Goal: Task Accomplishment & Management: Use online tool/utility

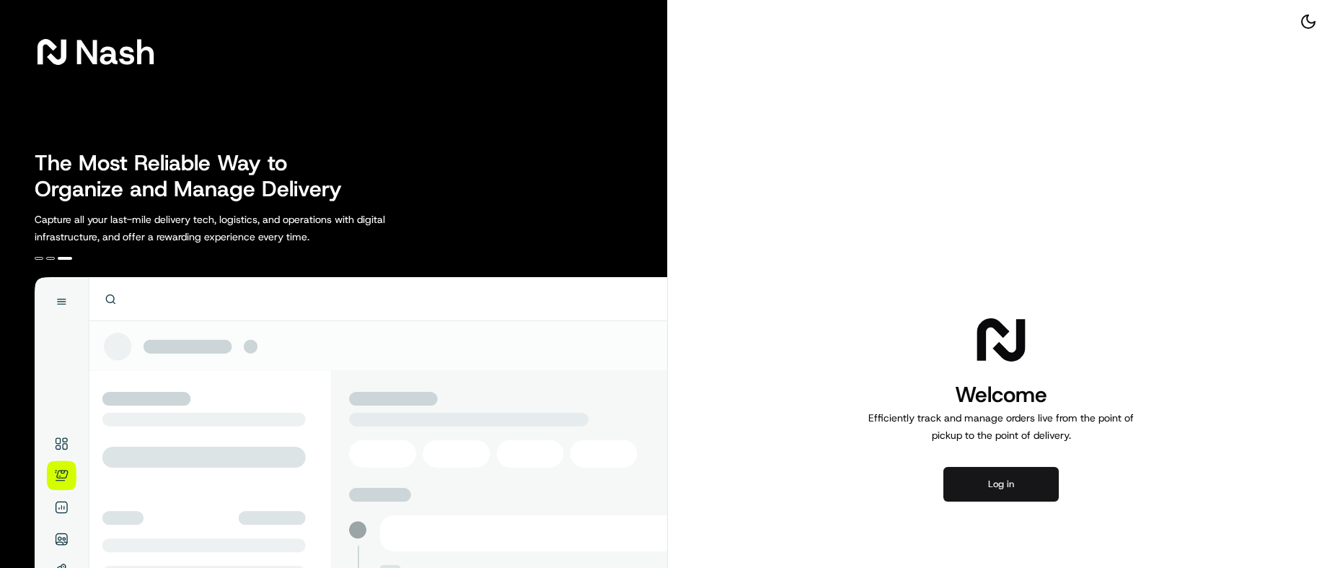
click at [987, 479] on button "Log in" at bounding box center [1000, 484] width 115 height 35
click at [834, 144] on div "Welcome Efficiently track and manage orders live from the point of pickup to th…" at bounding box center [1002, 406] width 668 height 813
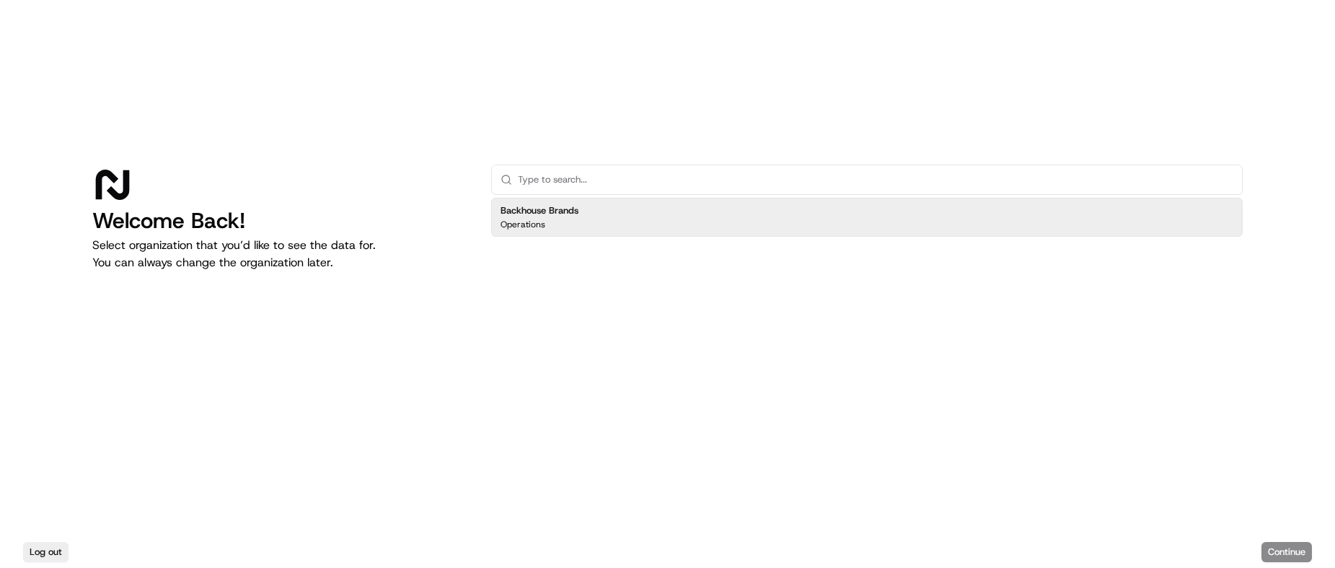
click at [726, 151] on div "Welcome Back! Select organization that you’d like to see the data for. You can …" at bounding box center [667, 268] width 1335 height 536
click at [706, 216] on div "Backhouse Brands Operations" at bounding box center [866, 217] width 751 height 39
click at [1186, 504] on div "Log out Continue" at bounding box center [667, 552] width 1335 height 32
click at [1186, 504] on button "Continue" at bounding box center [1286, 552] width 50 height 20
